Goal: Use online tool/utility: Utilize a website feature to perform a specific function

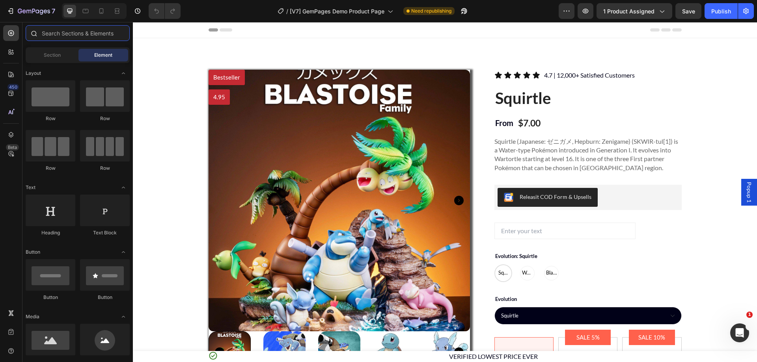
click at [68, 36] on input "text" at bounding box center [78, 33] width 104 height 16
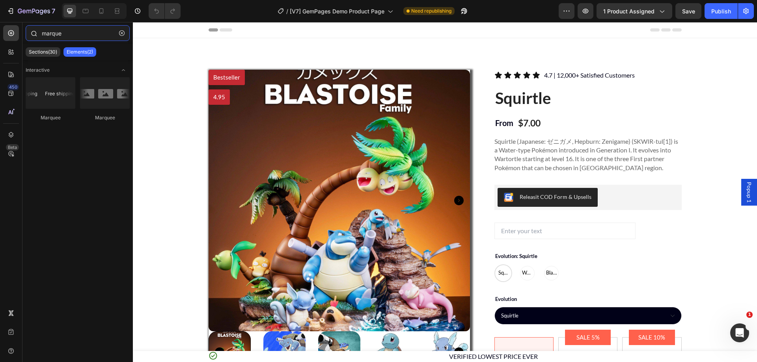
type input "marquee"
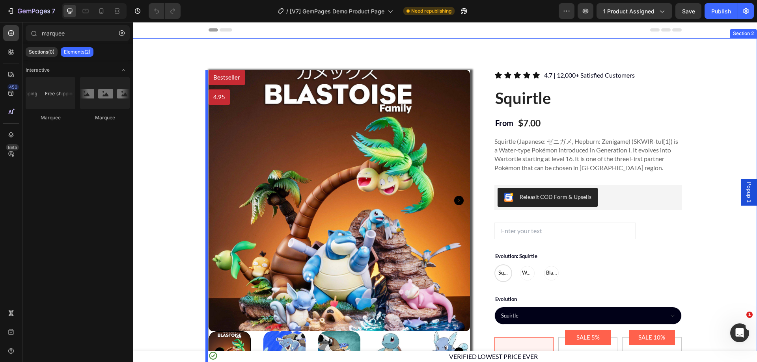
drag, startPoint x: 224, startPoint y: 116, endPoint x: 255, endPoint y: 73, distance: 52.7
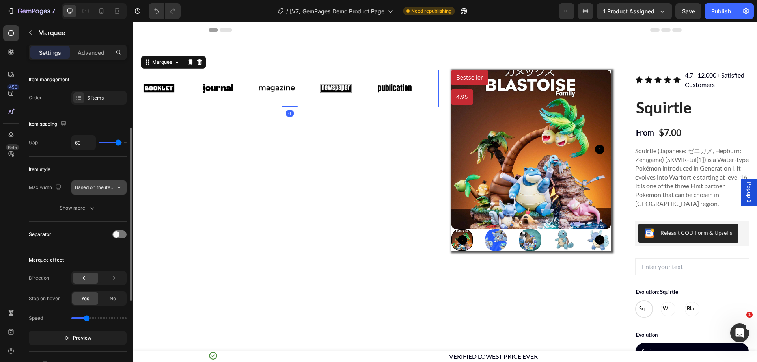
scroll to position [79, 0]
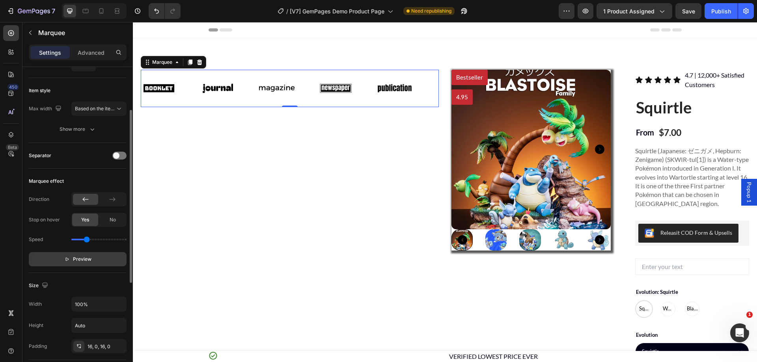
click at [87, 253] on button "Preview" at bounding box center [78, 259] width 98 height 14
click at [88, 257] on span "Pause" at bounding box center [82, 259] width 14 height 8
click at [88, 257] on span "Preview" at bounding box center [82, 259] width 19 height 8
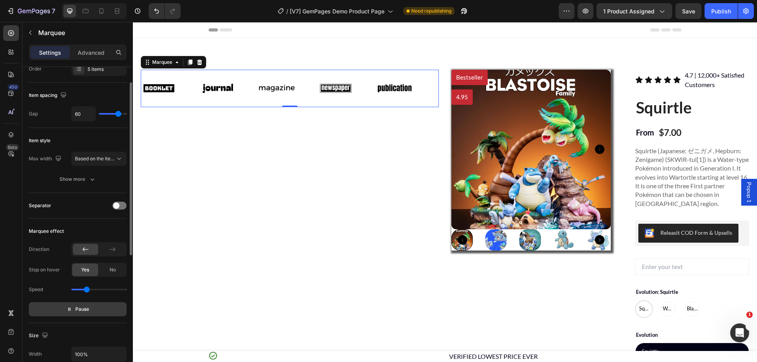
scroll to position [0, 0]
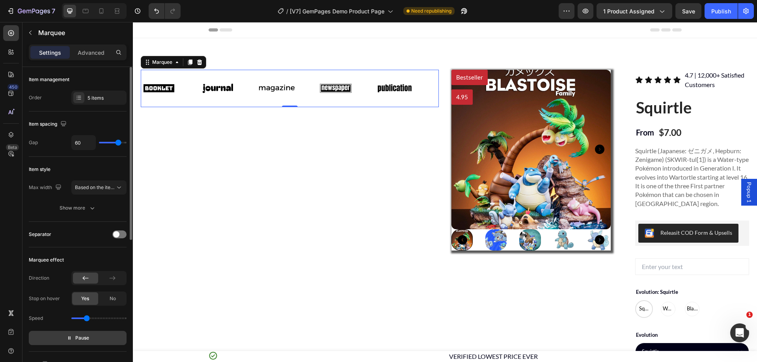
click at [63, 214] on button "Show more" at bounding box center [78, 208] width 98 height 14
